Goal: Check status: Check status

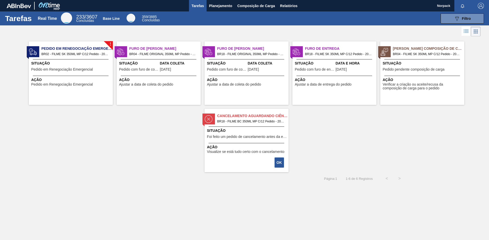
click at [248, 132] on span "Situação" at bounding box center [247, 130] width 80 height 5
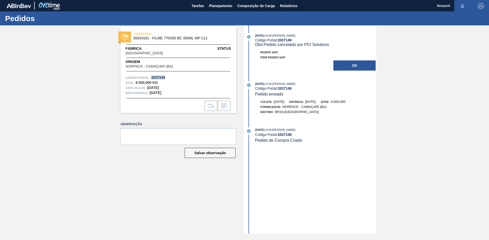
drag, startPoint x: 152, startPoint y: 77, endPoint x: 166, endPoint y: 78, distance: 14.5
click at [166, 78] on div "Código Portal: 2037149" at bounding box center [177, 77] width 105 height 5
copy strong "2037149"
click at [351, 64] on button "OK" at bounding box center [354, 66] width 42 height 10
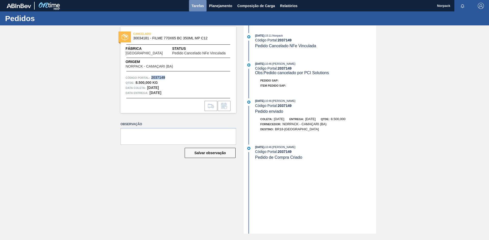
click at [201, 6] on span "Tarefas" at bounding box center [197, 6] width 12 height 6
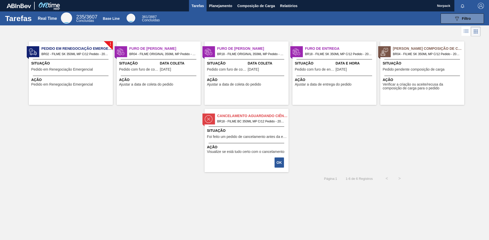
click at [240, 129] on span "Situação" at bounding box center [247, 130] width 80 height 5
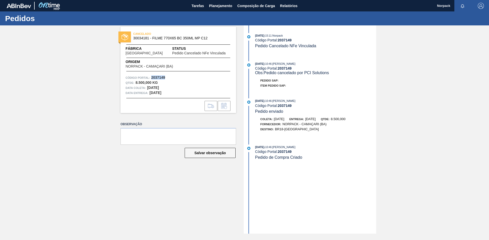
drag, startPoint x: 151, startPoint y: 76, endPoint x: 167, endPoint y: 77, distance: 16.3
click at [167, 77] on div "Código Portal: 2037149" at bounding box center [177, 77] width 105 height 5
copy strong "2037149"
click at [202, 6] on span "Tarefas" at bounding box center [197, 6] width 12 height 6
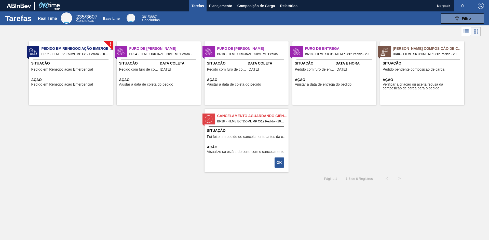
click at [258, 156] on div "Cancelamento aguardando ciência BR18 - FILME BC 350ML MP C/12 Pedido - 2037149 …" at bounding box center [246, 141] width 84 height 64
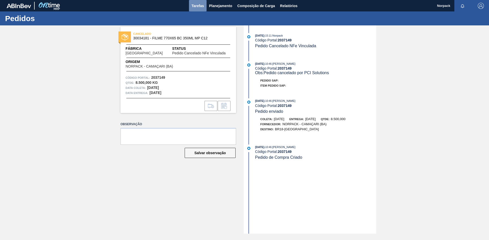
click at [196, 7] on span "Tarefas" at bounding box center [197, 6] width 12 height 6
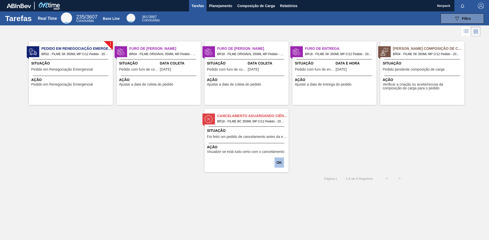
click at [278, 164] on button "OK" at bounding box center [278, 163] width 9 height 10
click at [71, 65] on span "Situação" at bounding box center [71, 63] width 80 height 5
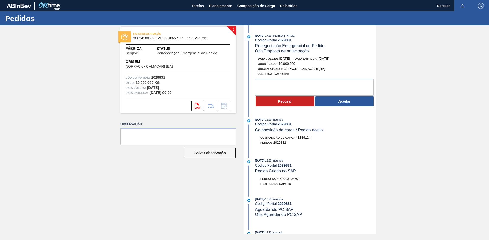
click at [347, 156] on div "[DATE] 17:23 : [PERSON_NAME] Código Portal: 2029831 Renegociação Emergencial de…" at bounding box center [310, 129] width 131 height 209
drag, startPoint x: 279, startPoint y: 40, endPoint x: 296, endPoint y: 42, distance: 16.6
click at [296, 42] on div "Código Portal: 2029831" at bounding box center [315, 40] width 121 height 4
copy strong "2029831"
click at [199, 7] on span "Tarefas" at bounding box center [197, 6] width 12 height 6
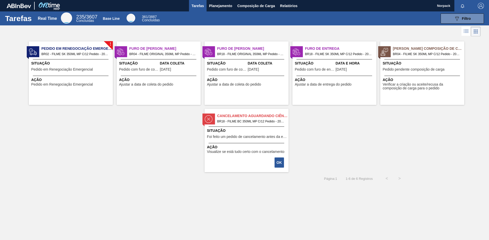
click at [85, 66] on div "Situação Pedido em Renegociação Emergencial" at bounding box center [71, 67] width 80 height 12
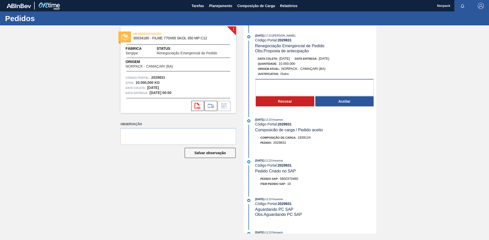
click at [283, 84] on textarea at bounding box center [314, 87] width 118 height 17
click at [352, 132] on div "[DATE] 12:23 : Insumos Código Portal: 2029831 Composicão de carga / Pedido acei…" at bounding box center [315, 125] width 121 height 16
click at [279, 90] on textarea "Infelizmente não conseguimos antecipar para o dia [DATE] (Domingo)" at bounding box center [314, 87] width 118 height 17
drag, startPoint x: 283, startPoint y: 92, endPoint x: 258, endPoint y: 89, distance: 25.1
click at [258, 89] on textarea "Infelizmente não conseguimos antecipar para o dia [DATE] (Domingo)" at bounding box center [314, 87] width 118 height 17
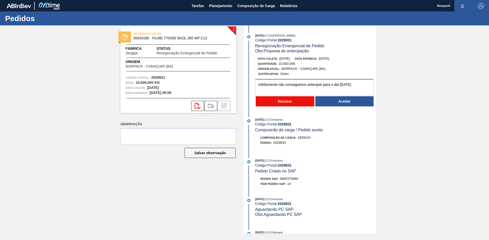
type textarea "Infelizmente não conseguimos antecipar para o dia [DATE]"
click at [281, 101] on button "Recusar" at bounding box center [284, 101] width 59 height 10
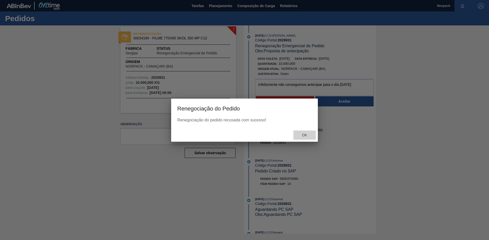
click at [304, 134] on span "Ok" at bounding box center [304, 135] width 13 height 4
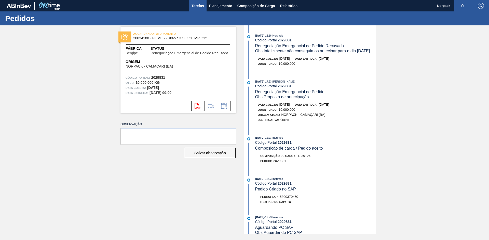
click at [201, 4] on span "Tarefas" at bounding box center [197, 6] width 12 height 6
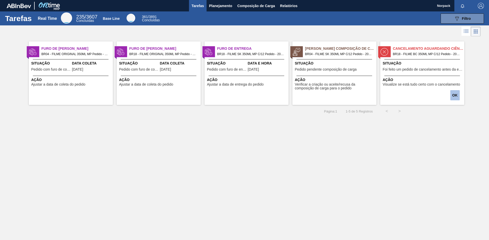
click at [454, 94] on button "OK" at bounding box center [454, 95] width 9 height 10
click at [335, 53] on span "BR04 - FILME SK 350ML MP C/12 Pedido - 2037023" at bounding box center [338, 54] width 67 height 6
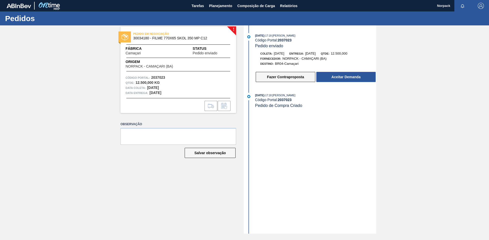
click at [284, 77] on button "Fazer Contraproposta" at bounding box center [285, 77] width 60 height 10
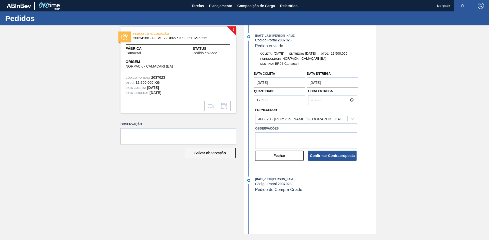
click at [313, 82] on entrega "01/10/2025" at bounding box center [332, 83] width 51 height 10
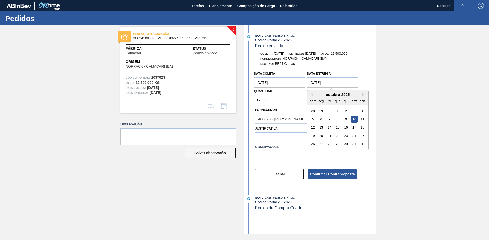
type entrega "10/10/2025"
click at [264, 82] on coleta "28/09/2025" at bounding box center [279, 83] width 51 height 10
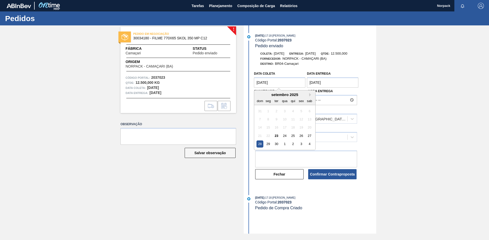
click at [260, 82] on coleta "28/09/2025" at bounding box center [279, 83] width 51 height 10
type coleta "10/10/2025"
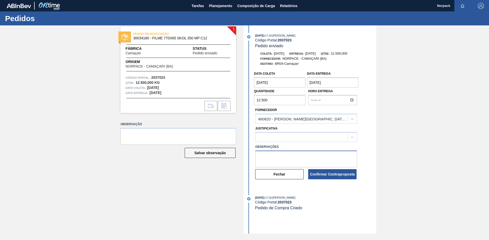
click at [333, 156] on textarea at bounding box center [306, 159] width 102 height 17
click at [350, 137] on icon at bounding box center [351, 137] width 5 height 5
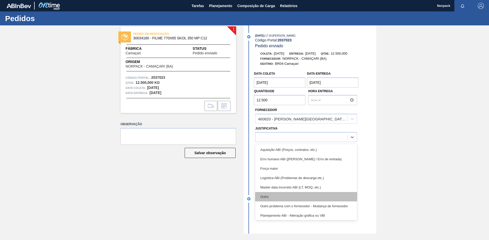
click at [268, 195] on div "Outro" at bounding box center [306, 196] width 102 height 9
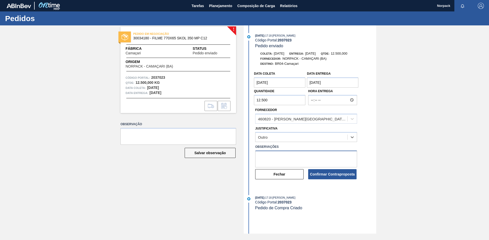
click at [272, 159] on textarea at bounding box center [306, 159] width 102 height 17
click at [260, 83] on coleta "10/10/2025" at bounding box center [279, 83] width 51 height 10
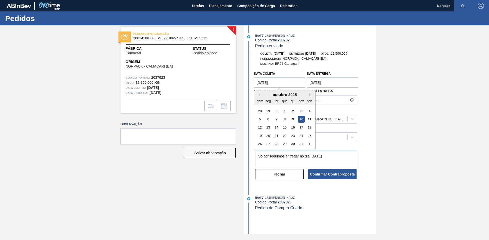
click at [340, 154] on textarea "Só conseguimos entregar no dia 10/10/2025" at bounding box center [306, 159] width 102 height 17
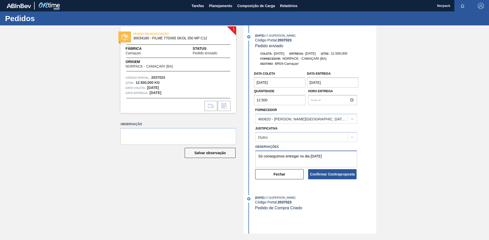
click at [263, 156] on textarea "Só conseguimos entregar no dia 10/10/2025" at bounding box center [306, 159] width 102 height 17
click at [278, 155] on textarea "Só conseguimos entregar no dia 10/10/2025" at bounding box center [306, 159] width 102 height 17
type textarea "Só conseguiremos entregar no dia 10/10/2025"
click at [332, 174] on button "Confirmar Contraproposta" at bounding box center [332, 174] width 48 height 10
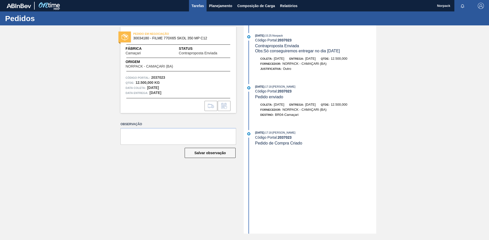
click at [196, 6] on span "Tarefas" at bounding box center [197, 6] width 12 height 6
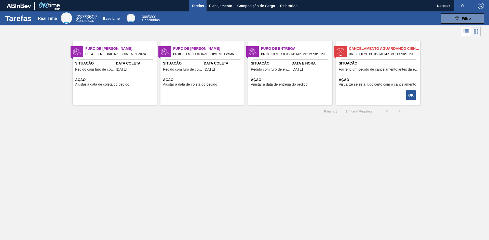
click at [108, 64] on span "Situação" at bounding box center [94, 63] width 39 height 5
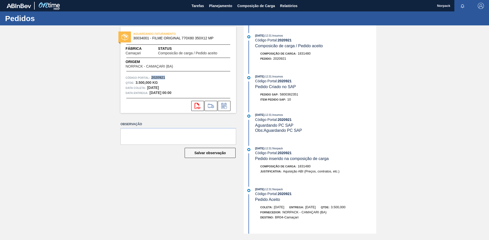
drag, startPoint x: 151, startPoint y: 78, endPoint x: 176, endPoint y: 78, distance: 24.9
click at [174, 77] on div "Código Portal: 2020921" at bounding box center [177, 77] width 105 height 5
copy strong "2020921"
click at [224, 107] on icon at bounding box center [224, 106] width 8 height 6
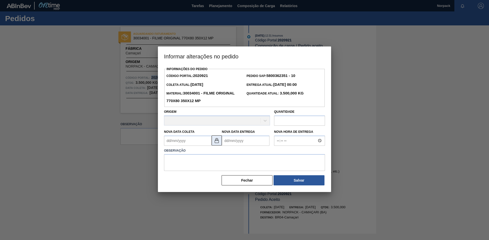
click at [217, 141] on img at bounding box center [216, 141] width 6 height 6
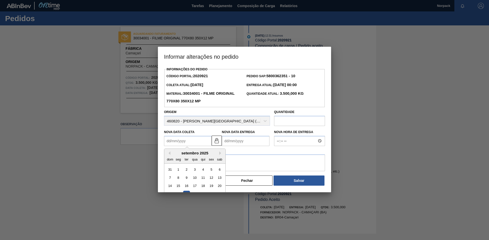
click at [184, 143] on Coleta2020921 "Nova Data Coleta" at bounding box center [188, 141] width 48 height 10
type Coleta2020921 "[DATE]"
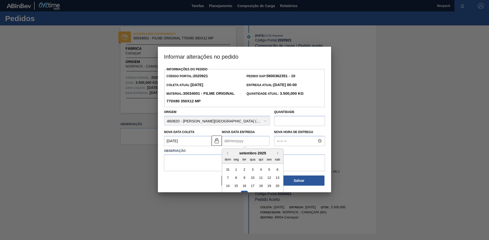
click at [230, 142] on Entrega2020921 "Nova Data Entrega" at bounding box center [246, 141] width 48 height 10
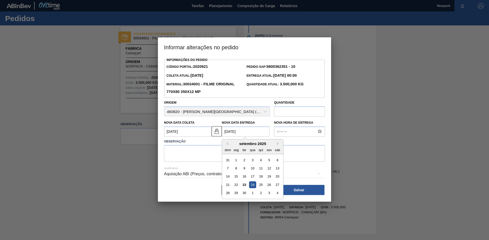
type Entrega2020921 "24/09/2025"
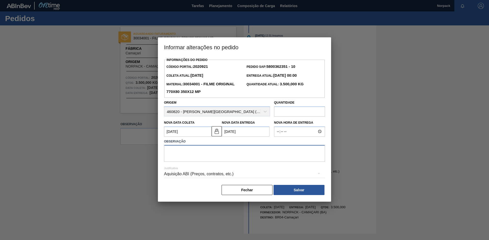
click at [201, 155] on textarea at bounding box center [244, 153] width 161 height 17
type textarea "A"
drag, startPoint x: 207, startPoint y: 152, endPoint x: 191, endPoint y: 153, distance: 15.3
click at [191, 153] on textarea "Será entregue amanhça" at bounding box center [244, 153] width 161 height 17
drag, startPoint x: 224, startPoint y: 150, endPoint x: 163, endPoint y: 151, distance: 60.6
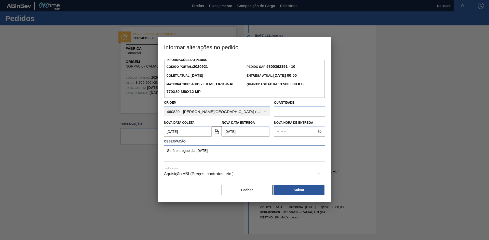
click at [163, 151] on div "Observação Será entregue dia 24/09/2025" at bounding box center [244, 150] width 165 height 24
click at [216, 152] on textarea "Será entregue dia 24/09/2025" at bounding box center [244, 153] width 161 height 17
drag, startPoint x: 233, startPoint y: 151, endPoint x: 161, endPoint y: 151, distance: 72.5
click at [161, 151] on div "Informações do Pedido Código Portal: 2020921 Pedido SAP: 5800362351 - 10 Coleta…" at bounding box center [244, 129] width 173 height 146
type textarea "Será entregue dia 24/09/2025 (amanhã)"
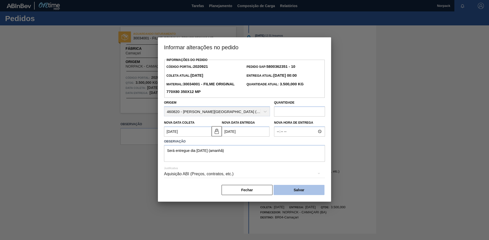
click at [306, 189] on button "Salvar" at bounding box center [298, 190] width 51 height 10
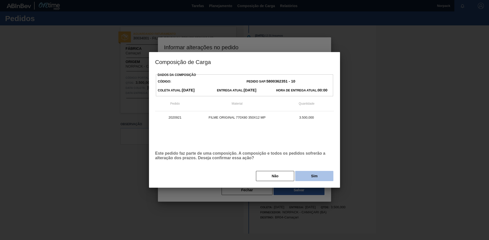
click at [308, 173] on button "Sim" at bounding box center [314, 176] width 38 height 10
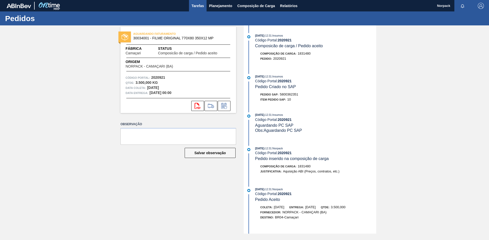
click at [195, 7] on span "Tarefas" at bounding box center [197, 6] width 12 height 6
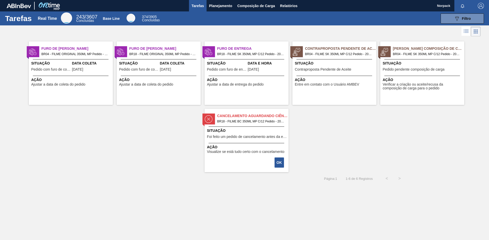
click at [79, 76] on div "Furo de Coleta BR04 - FILME ORIGINAL 350ML MP Pedido - 2020921 Situação Pedido …" at bounding box center [71, 73] width 84 height 64
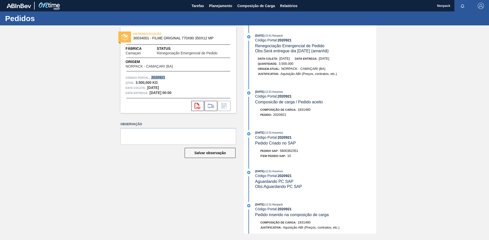
drag, startPoint x: 152, startPoint y: 76, endPoint x: 176, endPoint y: 75, distance: 23.9
click at [176, 75] on div "EM RENEGOCIAÇÃO 30034001 - FILME ORIGINAL 770X80 350X12 MP Fábrica Camaçari Sta…" at bounding box center [178, 70] width 116 height 87
copy strong "2020921"
click at [195, 5] on span "Tarefas" at bounding box center [197, 6] width 12 height 6
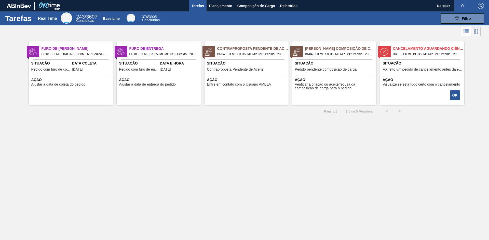
click at [153, 61] on span "Situação" at bounding box center [138, 63] width 39 height 5
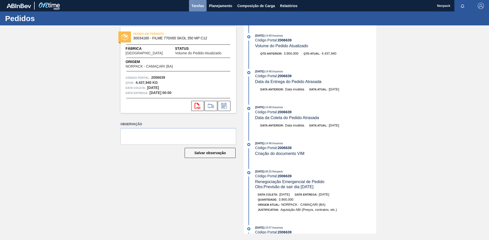
click at [194, 6] on span "Tarefas" at bounding box center [197, 6] width 12 height 6
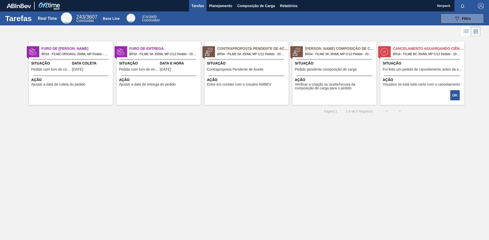
click at [58, 80] on span "Ação" at bounding box center [71, 79] width 80 height 5
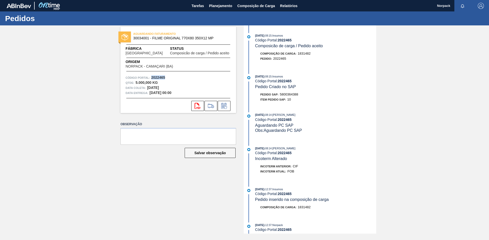
drag, startPoint x: 151, startPoint y: 77, endPoint x: 171, endPoint y: 78, distance: 20.6
click at [171, 78] on div "Código Portal: 2022465" at bounding box center [177, 77] width 105 height 5
copy strong "2022465"
